Goal: Entertainment & Leisure: Browse casually

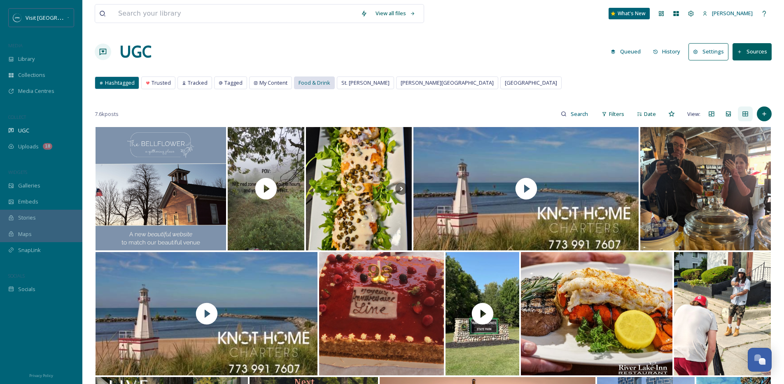
click at [318, 85] on span "Food & Drink" at bounding box center [314, 83] width 32 height 8
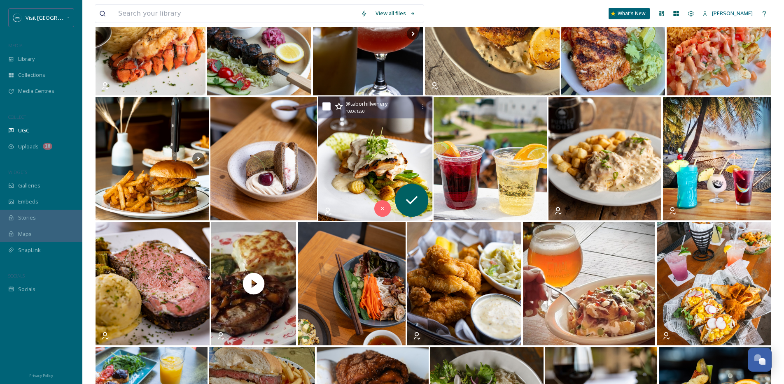
scroll to position [445, 0]
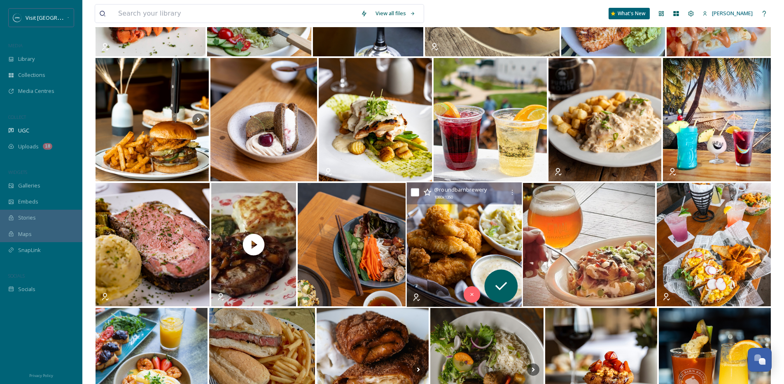
click at [475, 200] on div "@ roundbarnbrewery 1080 x 1350" at bounding box center [469, 193] width 71 height 16
click at [457, 224] on img at bounding box center [464, 245] width 115 height 125
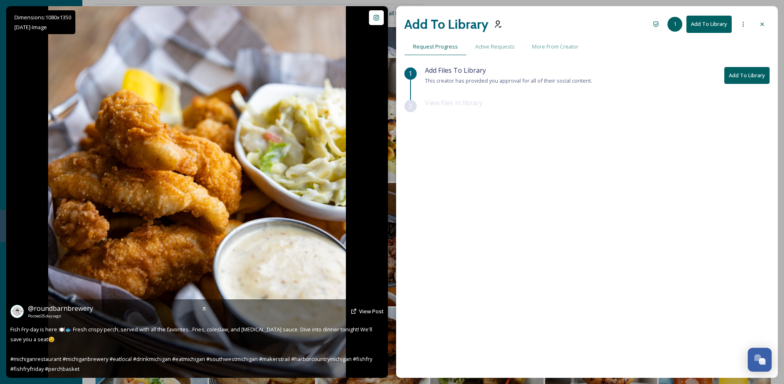
scroll to position [443, 0]
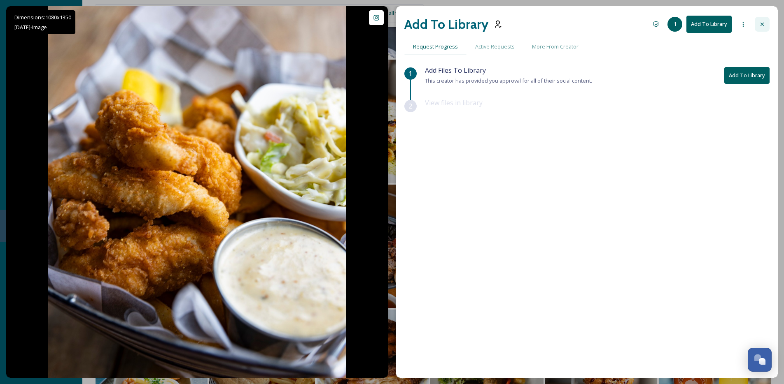
click at [761, 30] on div at bounding box center [761, 24] width 15 height 15
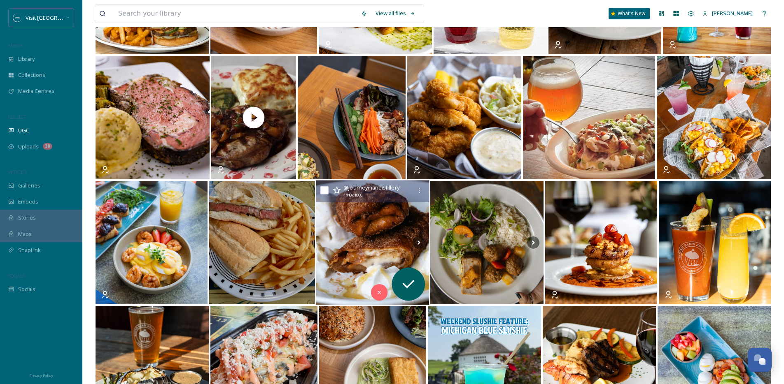
scroll to position [571, 0]
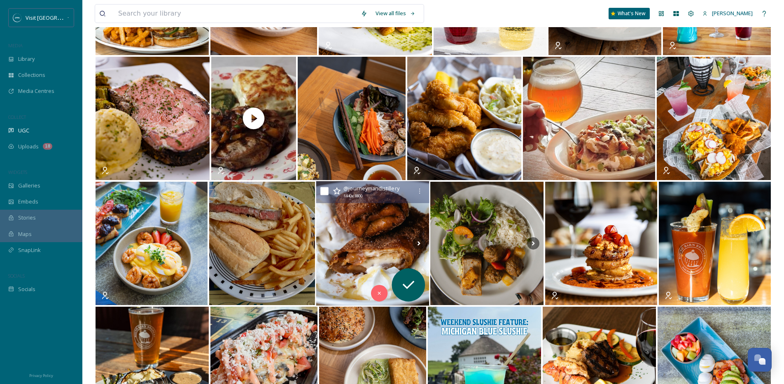
click at [340, 227] on img at bounding box center [372, 244] width 113 height 125
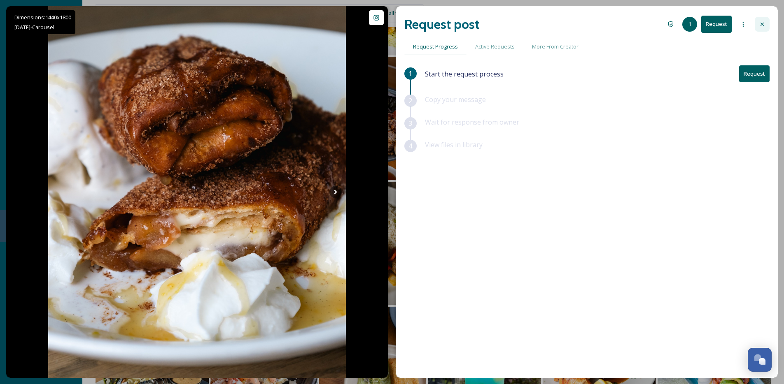
click at [768, 23] on div at bounding box center [761, 24] width 15 height 15
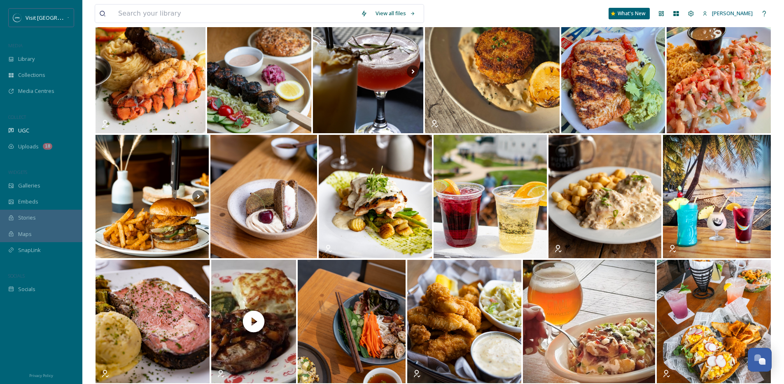
scroll to position [341, 0]
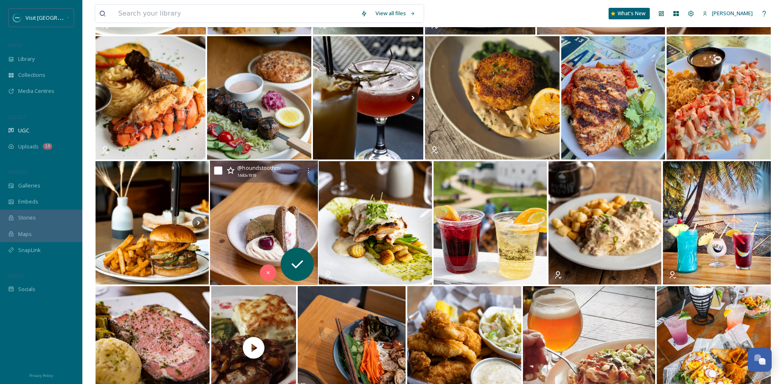
click at [248, 227] on img at bounding box center [264, 223] width 108 height 125
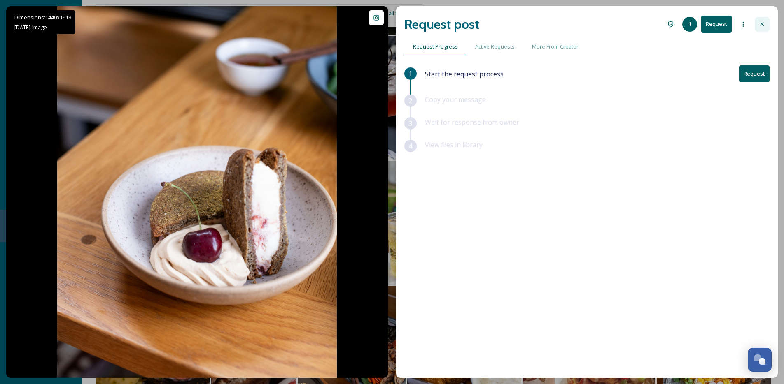
click at [761, 21] on icon at bounding box center [762, 24] width 7 height 7
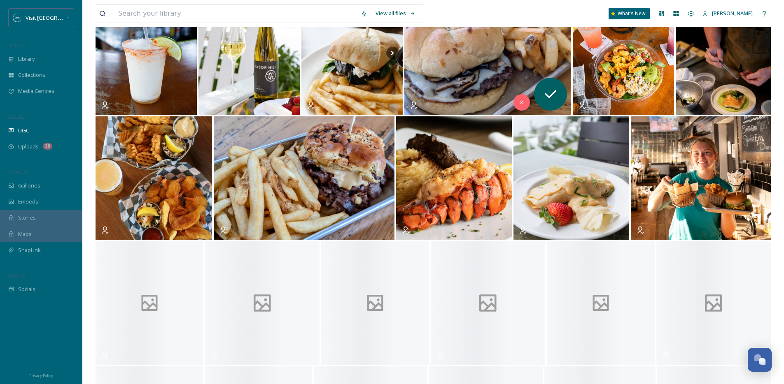
scroll to position [1262, 0]
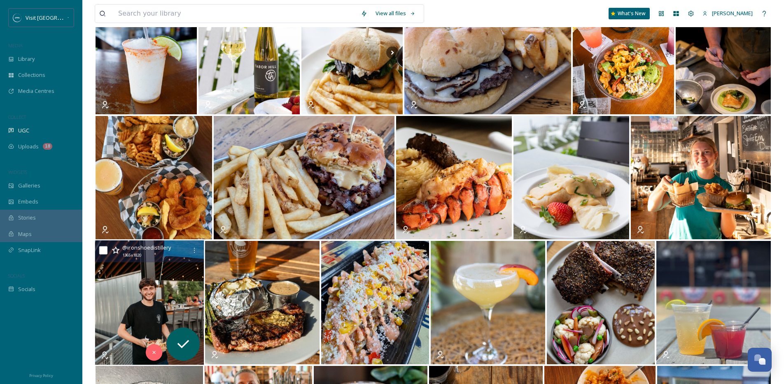
click at [143, 281] on img at bounding box center [149, 303] width 109 height 125
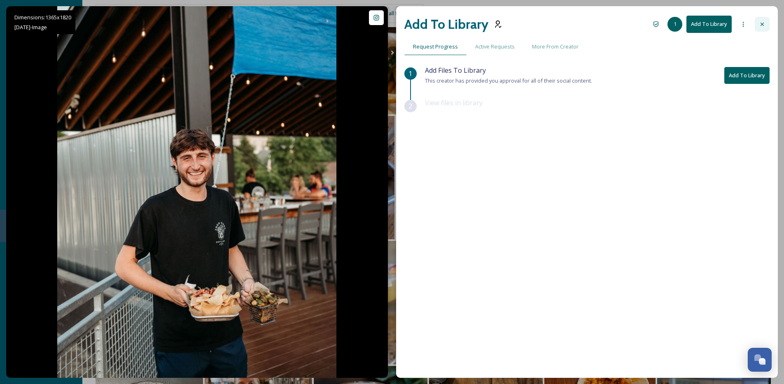
click at [766, 25] on div at bounding box center [761, 24] width 15 height 15
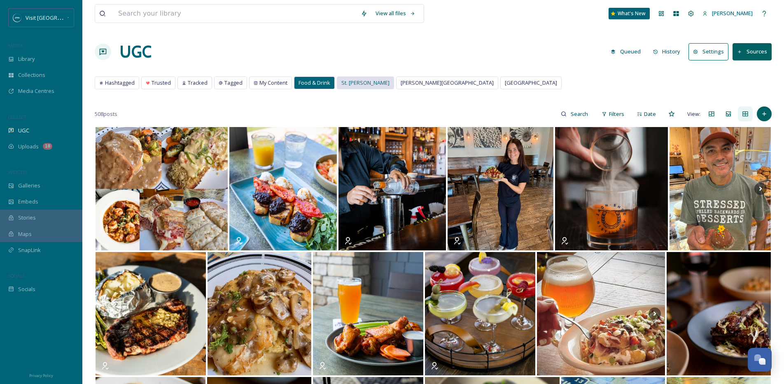
click at [363, 84] on span "St. [PERSON_NAME]" at bounding box center [365, 83] width 48 height 8
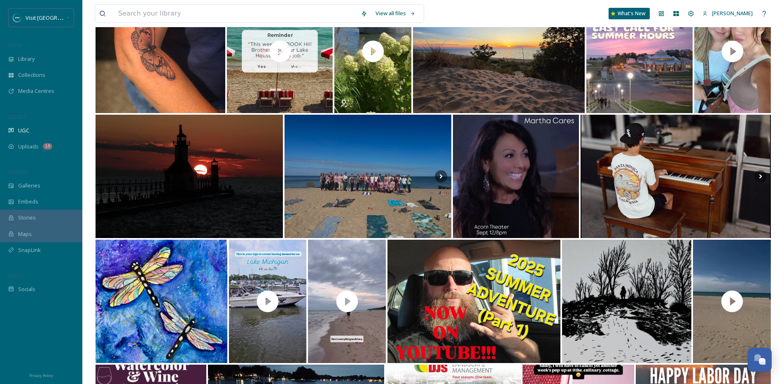
scroll to position [929, 0]
